Goal: Information Seeking & Learning: Learn about a topic

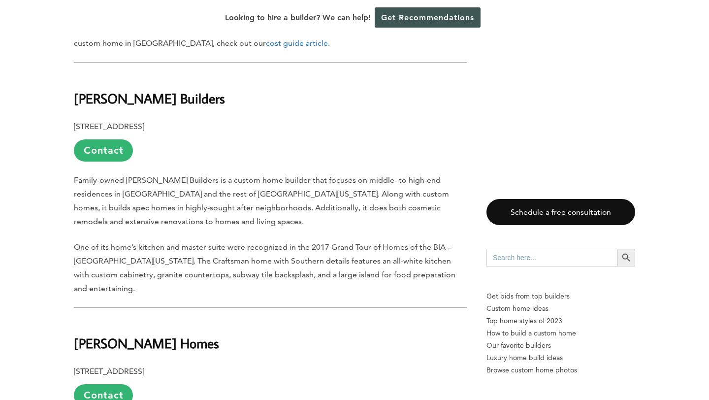
scroll to position [703, 0]
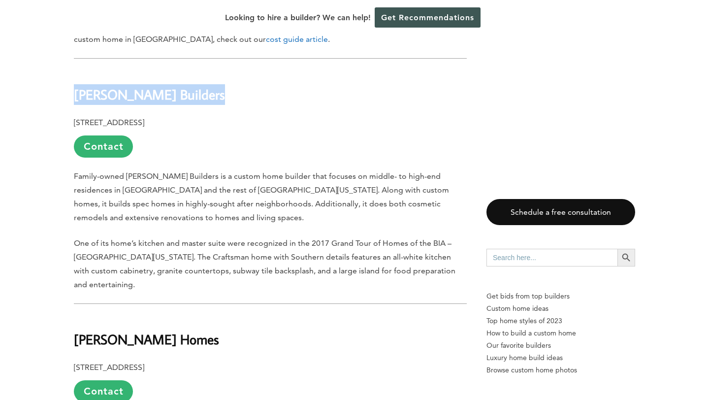
drag, startPoint x: 194, startPoint y: 57, endPoint x: 62, endPoint y: 51, distance: 132.0
copy b "[PERSON_NAME] Builders"
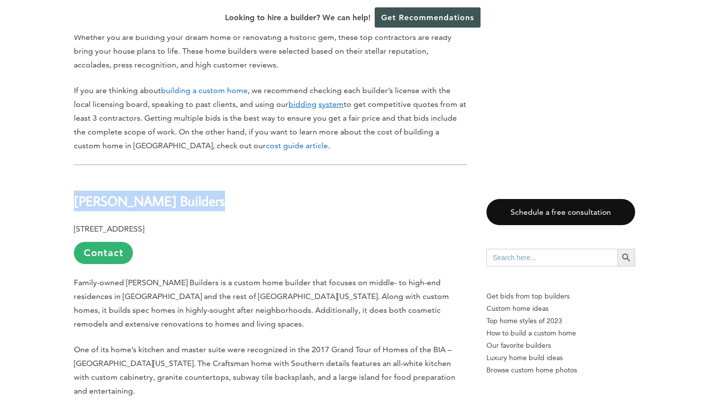
scroll to position [598, 0]
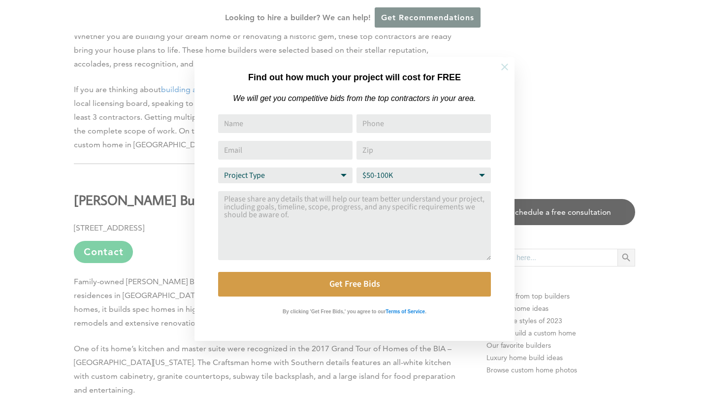
click at [510, 65] on button at bounding box center [504, 67] width 34 height 34
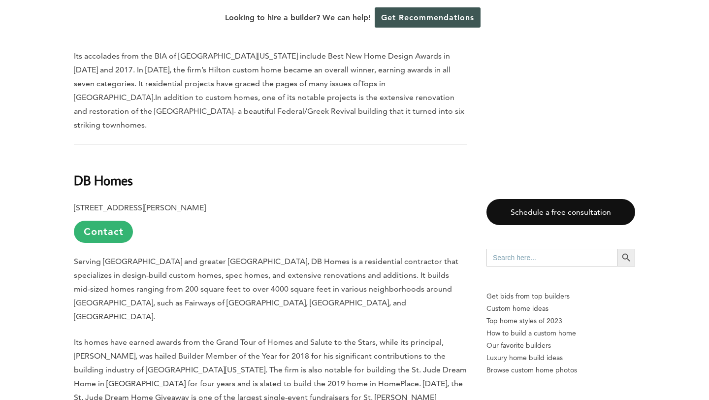
scroll to position [2973, 0]
drag, startPoint x: 149, startPoint y: 101, endPoint x: 69, endPoint y: 101, distance: 79.2
click at [69, 101] on div "Last updated on [DATE] 12:58 am Lexington is the second biggest city in the sta…" at bounding box center [354, 279] width 592 height 5616
copy b "DB Homes"
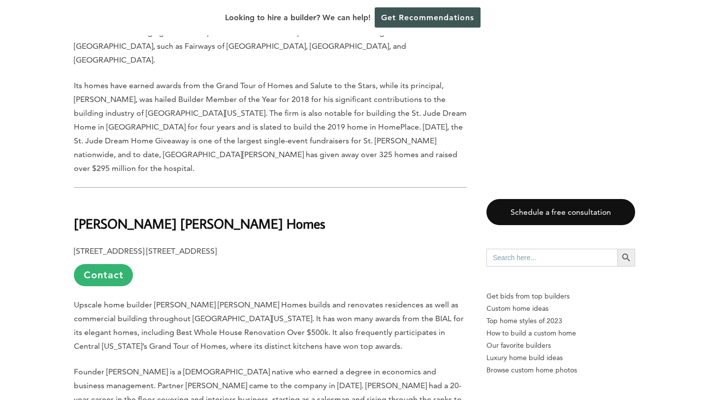
scroll to position [3227, 0]
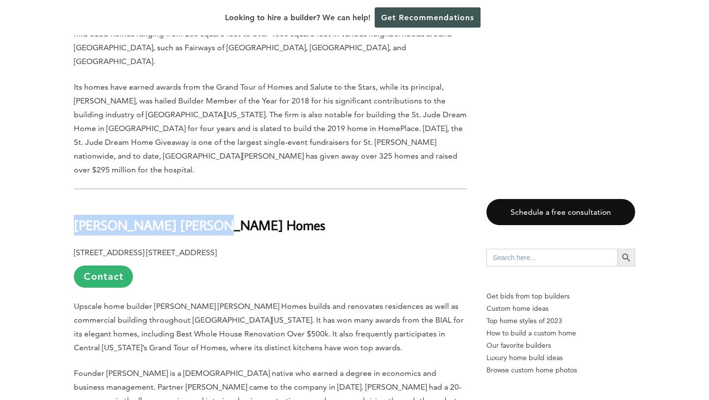
drag, startPoint x: 77, startPoint y: 118, endPoint x: 224, endPoint y: 126, distance: 146.9
click at [224, 201] on h2 "[PERSON_NAME] [PERSON_NAME] Homes" at bounding box center [270, 218] width 393 height 34
copy b "[PERSON_NAME] [PERSON_NAME] Homes"
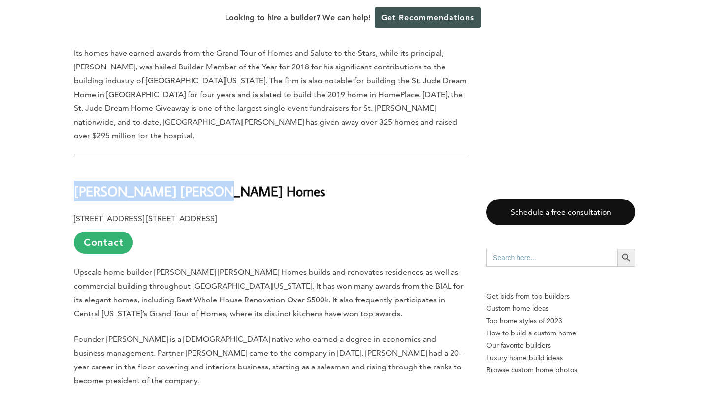
scroll to position [3265, 0]
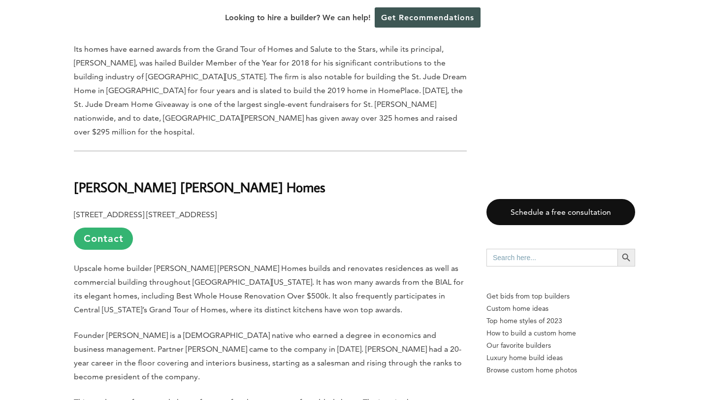
click at [143, 178] on b "[PERSON_NAME] [PERSON_NAME] Homes" at bounding box center [199, 186] width 251 height 17
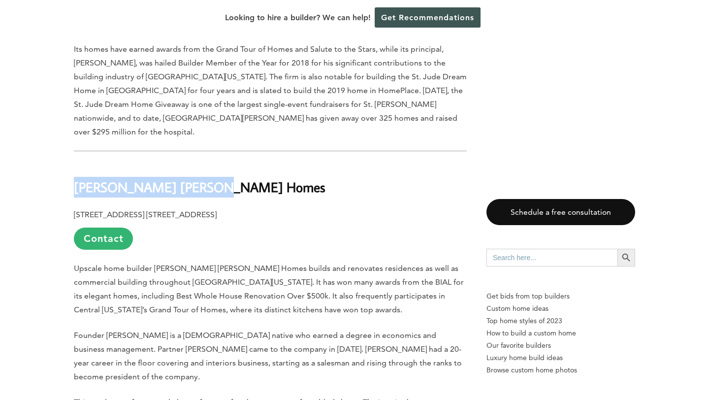
drag, startPoint x: 75, startPoint y: 84, endPoint x: 234, endPoint y: 89, distance: 159.0
click at [233, 163] on h2 "[PERSON_NAME] [PERSON_NAME] Homes" at bounding box center [270, 180] width 393 height 34
copy b "[PERSON_NAME] [PERSON_NAME] Homes"
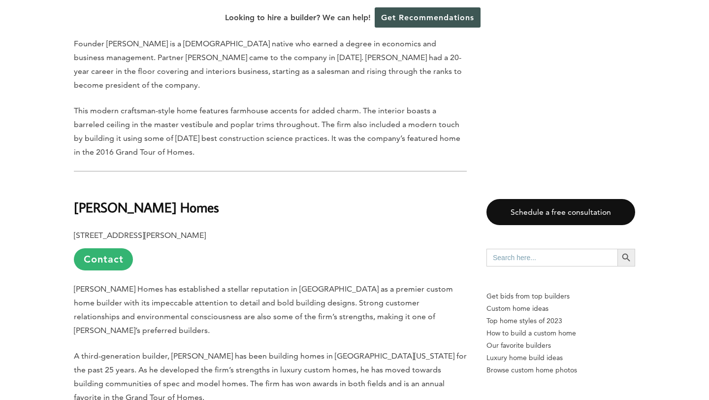
scroll to position [3559, 0]
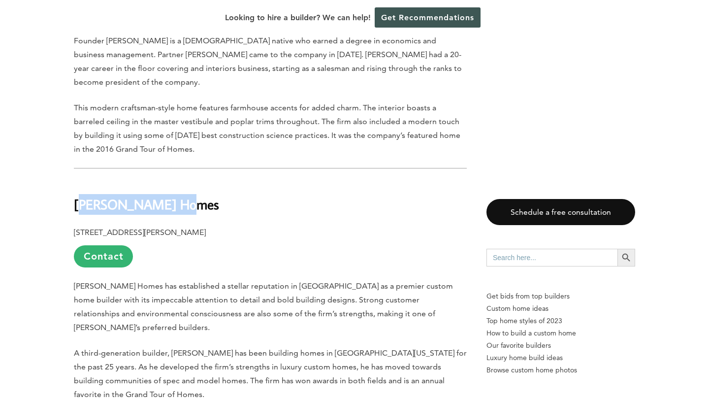
drag, startPoint x: 193, startPoint y: 88, endPoint x: 76, endPoint y: 81, distance: 117.3
click at [76, 180] on h2 "[PERSON_NAME] Homes" at bounding box center [270, 197] width 393 height 34
copy b "[PERSON_NAME] Homes"
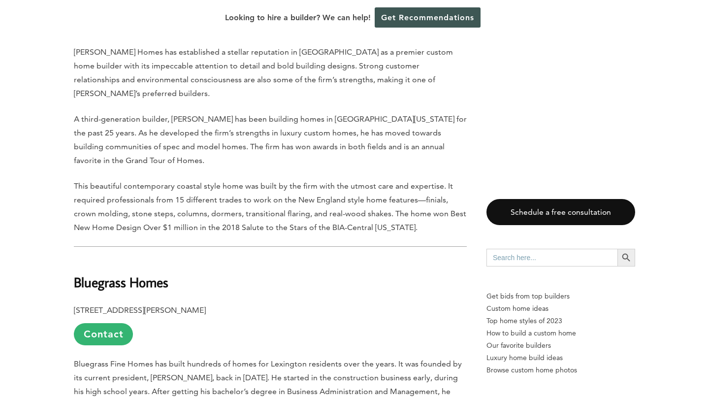
scroll to position [3815, 0]
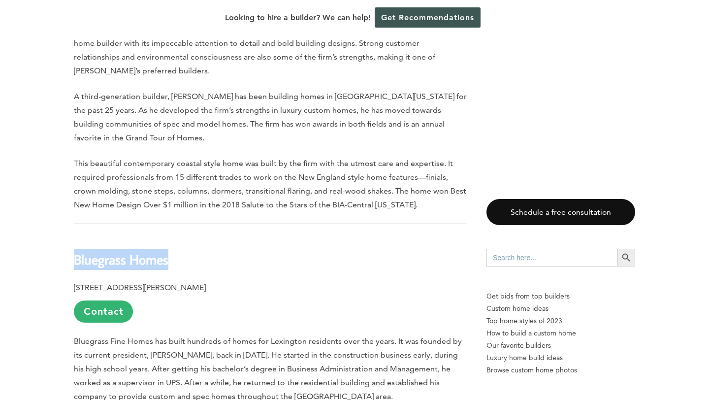
drag, startPoint x: 190, startPoint y: 127, endPoint x: 58, endPoint y: 131, distance: 132.4
copy b "Bluegrass Homes"
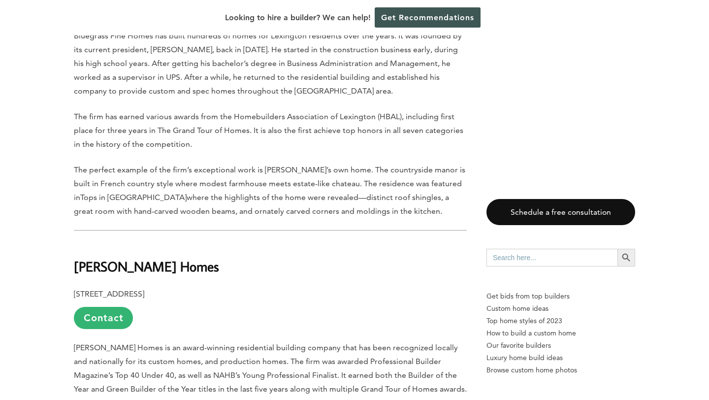
scroll to position [4127, 0]
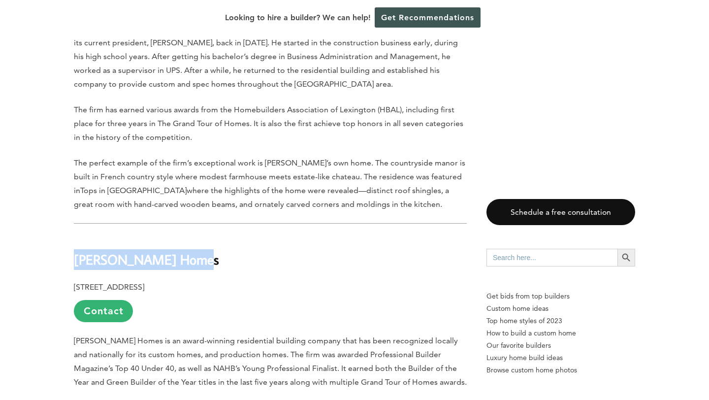
drag, startPoint x: 191, startPoint y: 123, endPoint x: 47, endPoint y: 106, distance: 145.2
copy b "[PERSON_NAME] Homes"
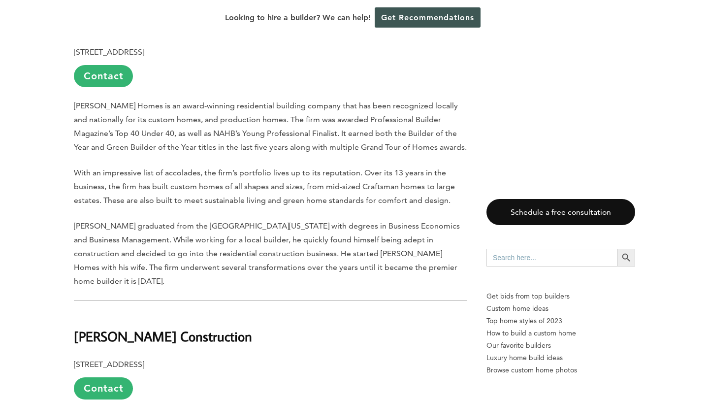
scroll to position [4370, 0]
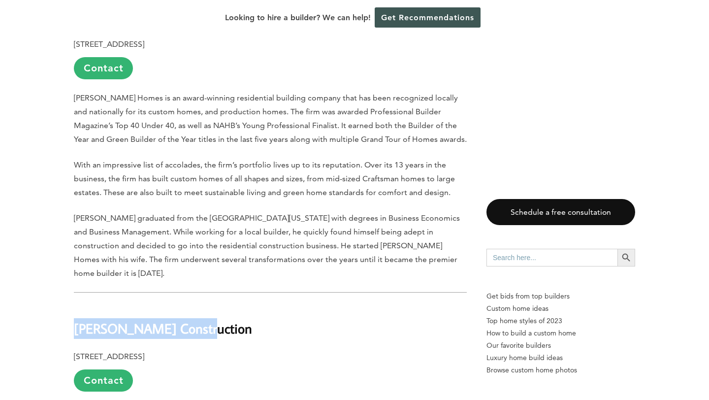
drag, startPoint x: 219, startPoint y: 184, endPoint x: 11, endPoint y: 165, distance: 209.5
copy b "[PERSON_NAME] Construction"
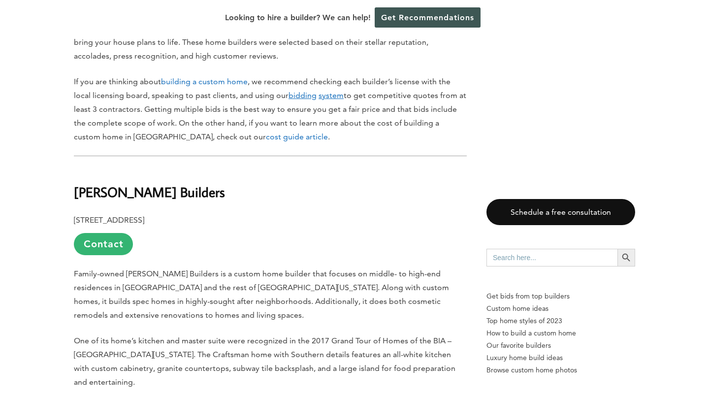
scroll to position [625, 0]
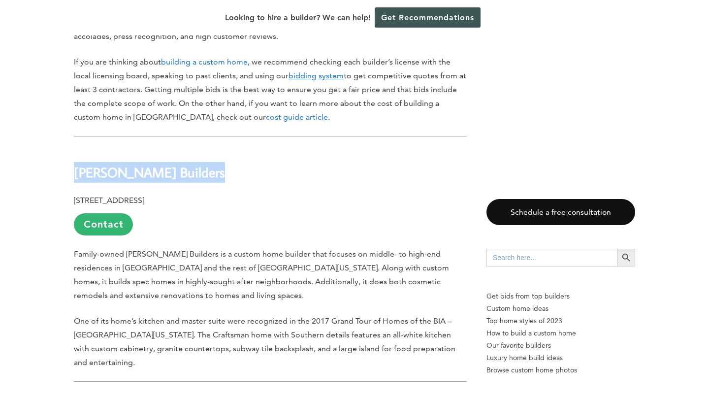
drag, startPoint x: 230, startPoint y: 140, endPoint x: 54, endPoint y: 130, distance: 176.0
copy b "[PERSON_NAME] Builders"
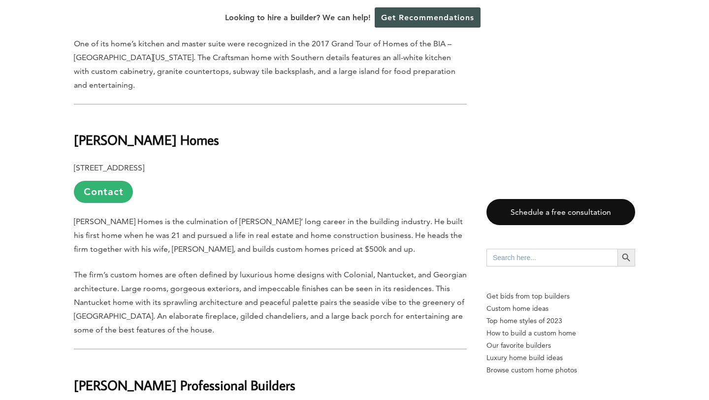
scroll to position [897, 0]
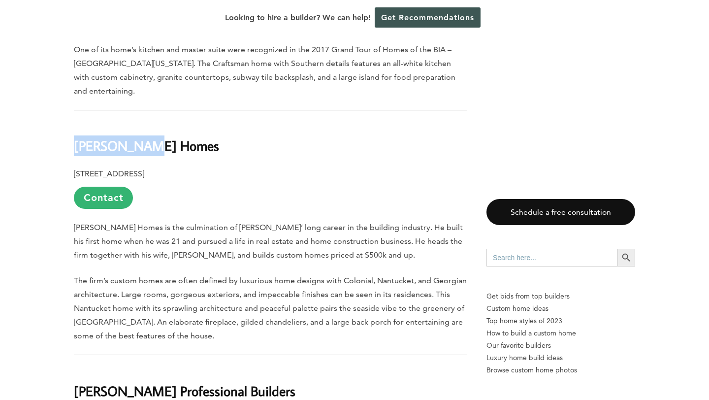
drag, startPoint x: 156, startPoint y: 118, endPoint x: 52, endPoint y: 105, distance: 104.6
copy b "[PERSON_NAME] Homes"
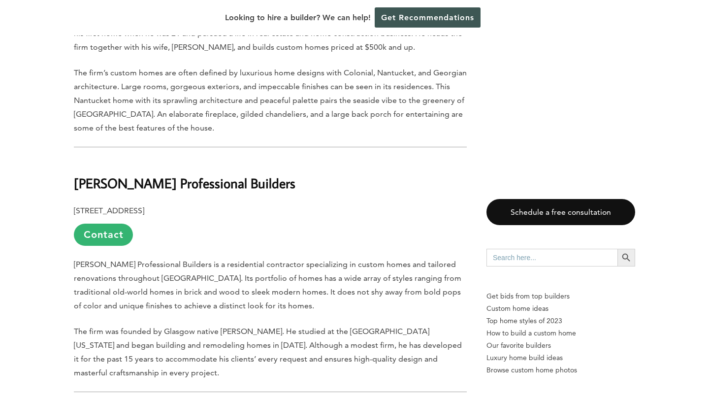
scroll to position [1103, 0]
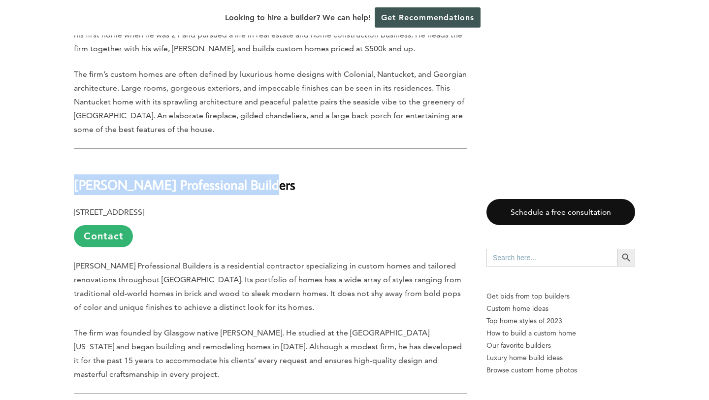
drag, startPoint x: 273, startPoint y: 144, endPoint x: 77, endPoint y: 132, distance: 195.7
click at [77, 160] on h2 "[PERSON_NAME] Professional Builders" at bounding box center [270, 177] width 393 height 34
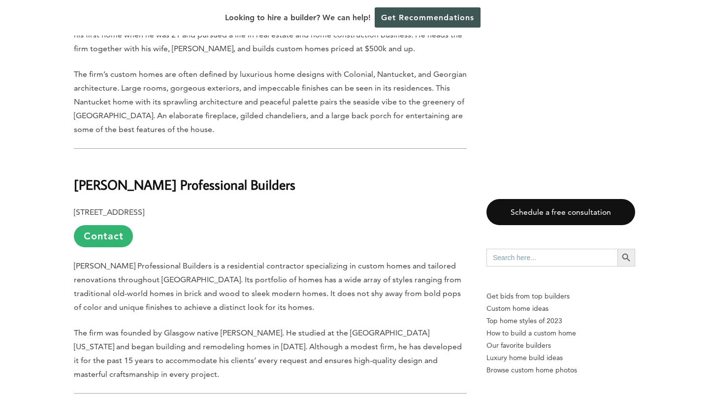
click at [239, 176] on b "[PERSON_NAME] Professional Builders" at bounding box center [184, 184] width 221 height 17
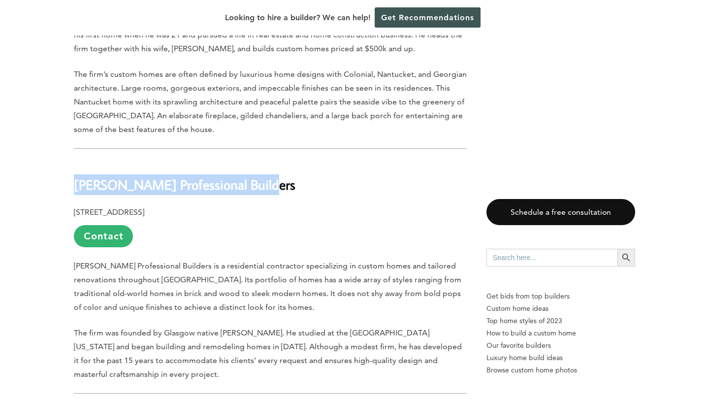
drag, startPoint x: 174, startPoint y: 146, endPoint x: 40, endPoint y: 137, distance: 134.1
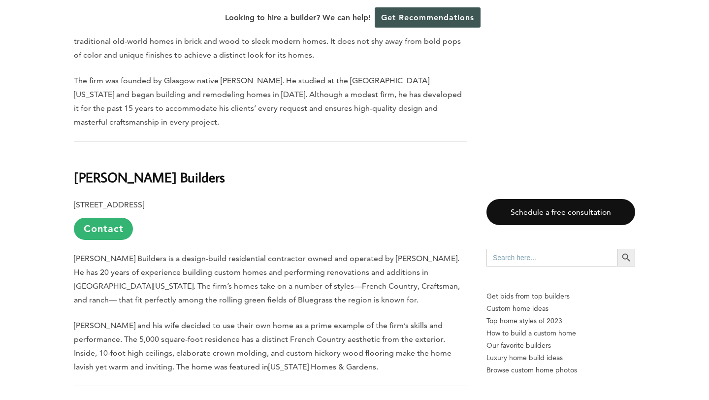
scroll to position [1360, 0]
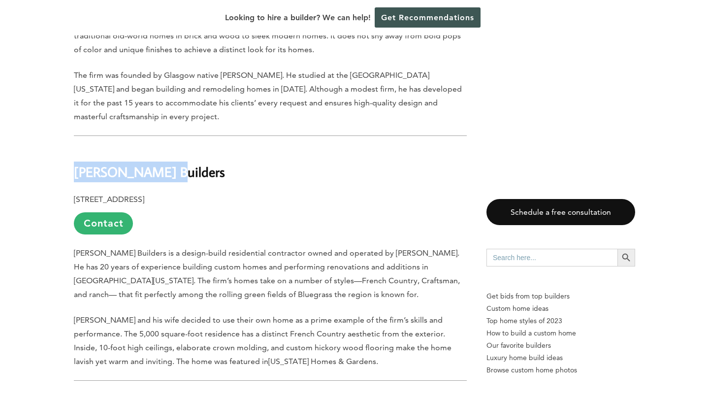
drag, startPoint x: 181, startPoint y: 137, endPoint x: 65, endPoint y: 136, distance: 116.1
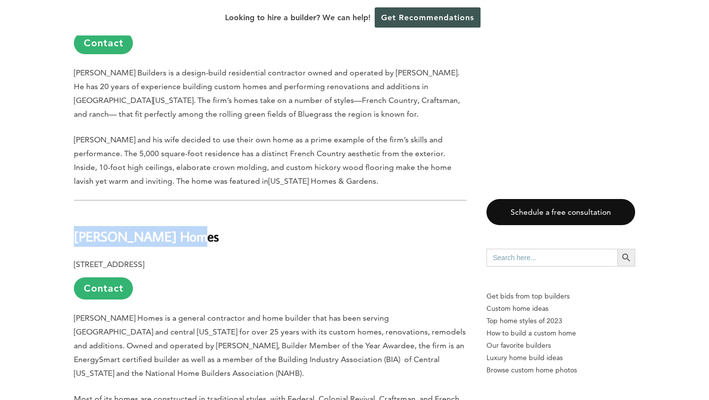
drag, startPoint x: 249, startPoint y: 206, endPoint x: 0, endPoint y: 168, distance: 252.4
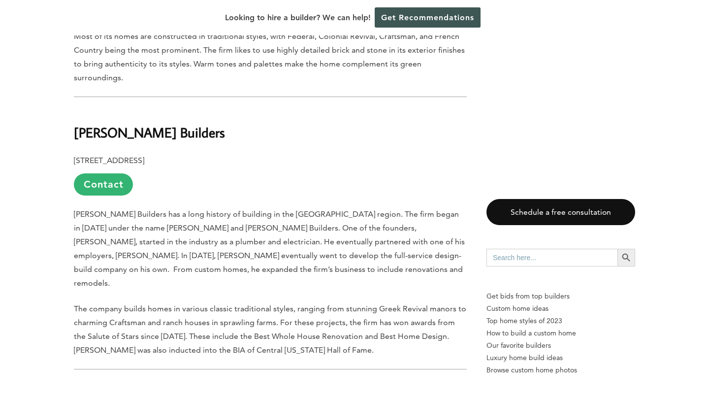
scroll to position [1907, 0]
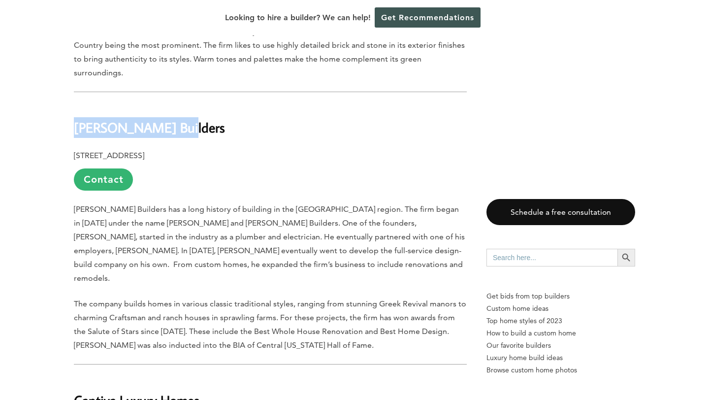
drag, startPoint x: 185, startPoint y: 94, endPoint x: 62, endPoint y: 70, distance: 124.4
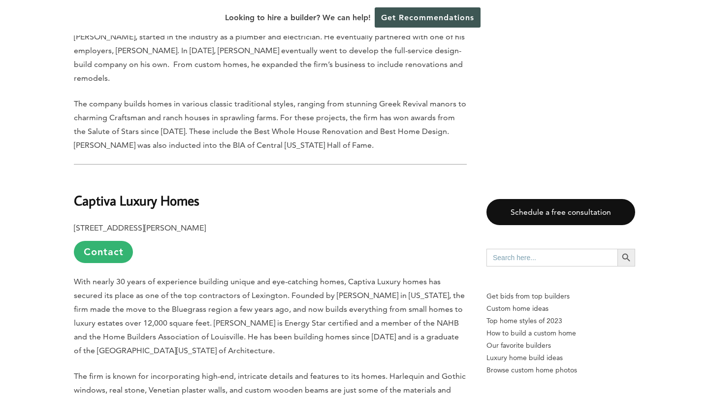
scroll to position [2126, 0]
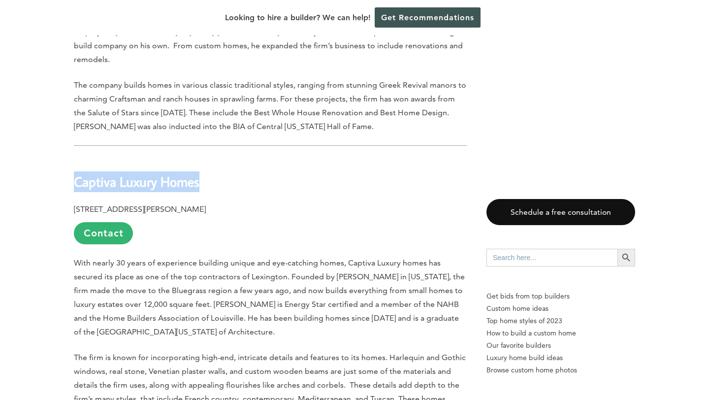
drag, startPoint x: 220, startPoint y: 125, endPoint x: 33, endPoint y: 120, distance: 187.1
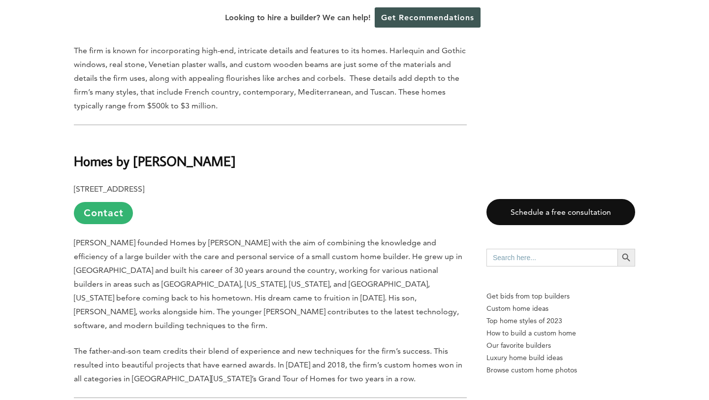
scroll to position [2435, 0]
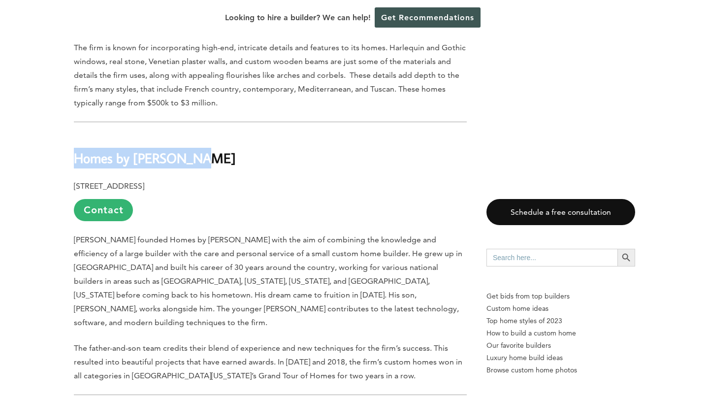
drag, startPoint x: 219, startPoint y: 104, endPoint x: 63, endPoint y: 86, distance: 157.1
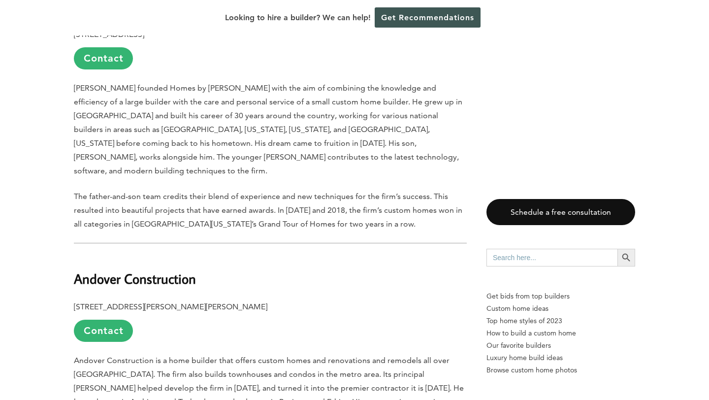
scroll to position [2656, 0]
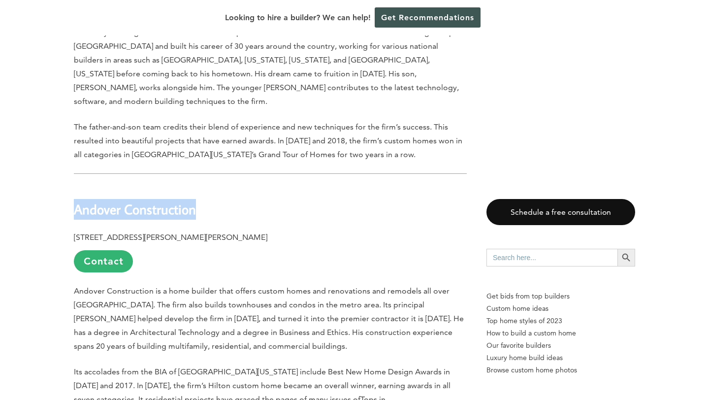
drag, startPoint x: 222, startPoint y: 141, endPoint x: 44, endPoint y: 128, distance: 178.6
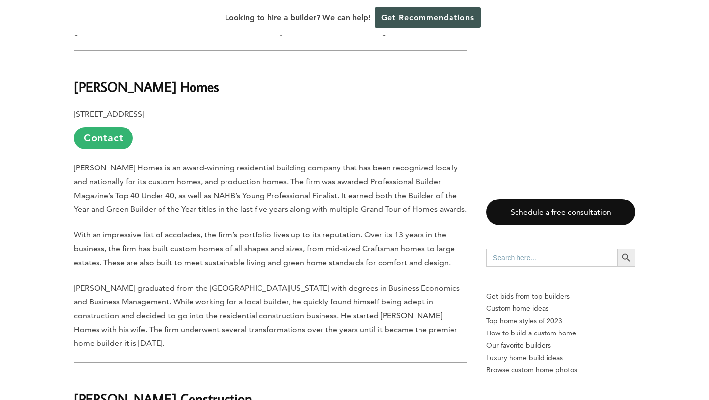
scroll to position [4193, 0]
